Goal: Transaction & Acquisition: Purchase product/service

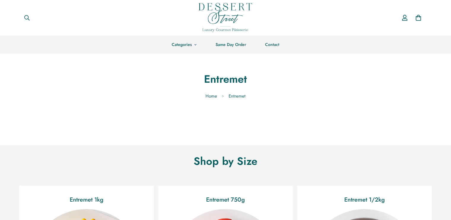
click at [207, 16] on img at bounding box center [225, 17] width 53 height 29
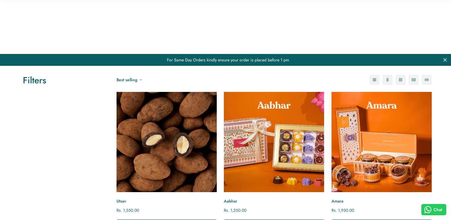
drag, startPoint x: 149, startPoint y: 66, endPoint x: 176, endPoint y: 36, distance: 39.5
click at [149, 87] on img "Utsav" at bounding box center [166, 142] width 110 height 110
click at [176, 87] on img "Utsav" at bounding box center [166, 142] width 110 height 110
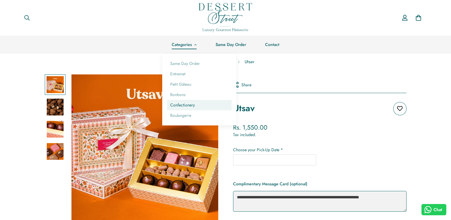
click at [183, 109] on link "Confectionery" at bounding box center [199, 105] width 65 height 10
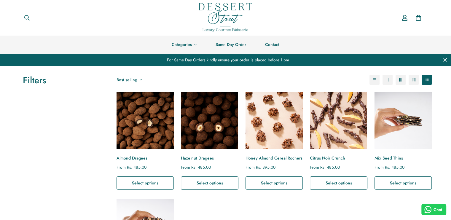
click at [233, 9] on img at bounding box center [225, 17] width 53 height 29
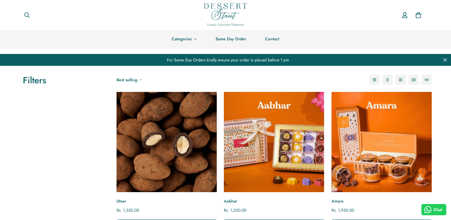
click at [187, 135] on img "Utsav" at bounding box center [166, 142] width 110 height 110
